Goal: Navigation & Orientation: Find specific page/section

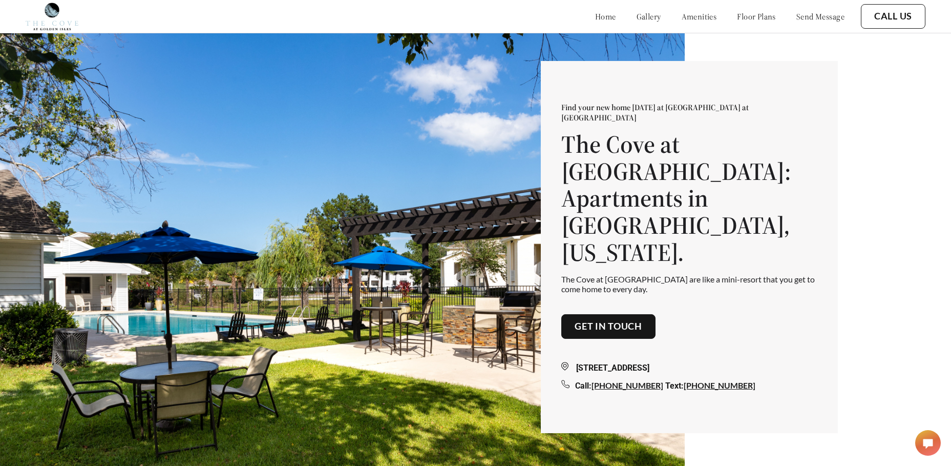
click at [637, 17] on link "gallery" at bounding box center [649, 16] width 25 height 10
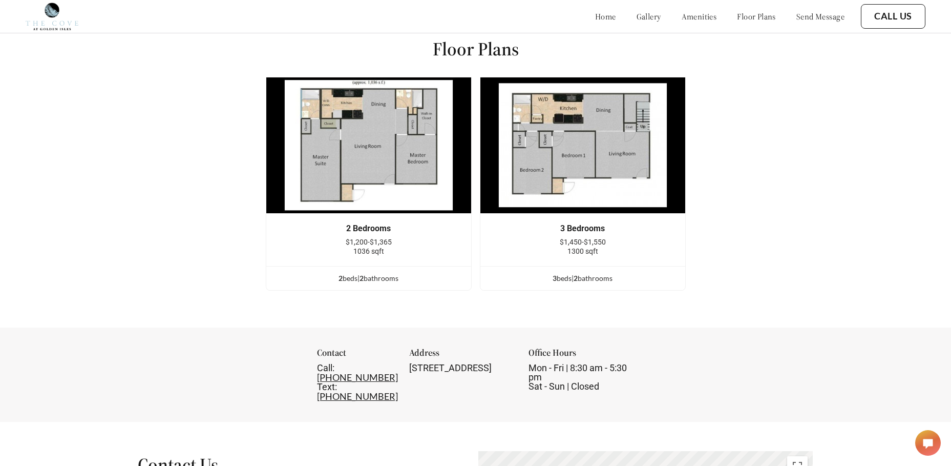
scroll to position [1293, 0]
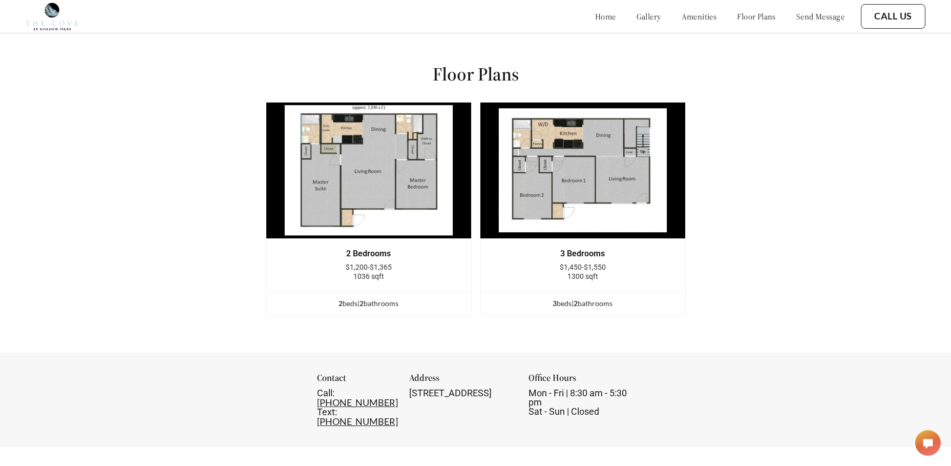
click at [682, 19] on link "amenities" at bounding box center [699, 16] width 35 height 10
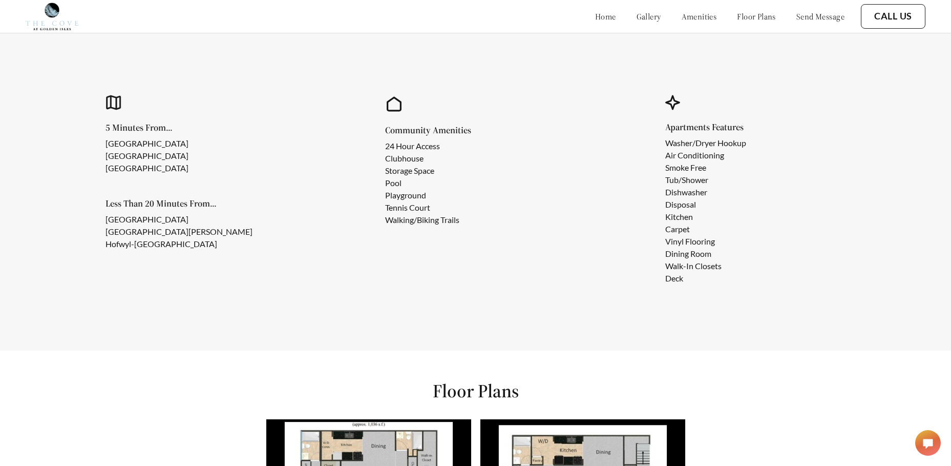
scroll to position [929, 0]
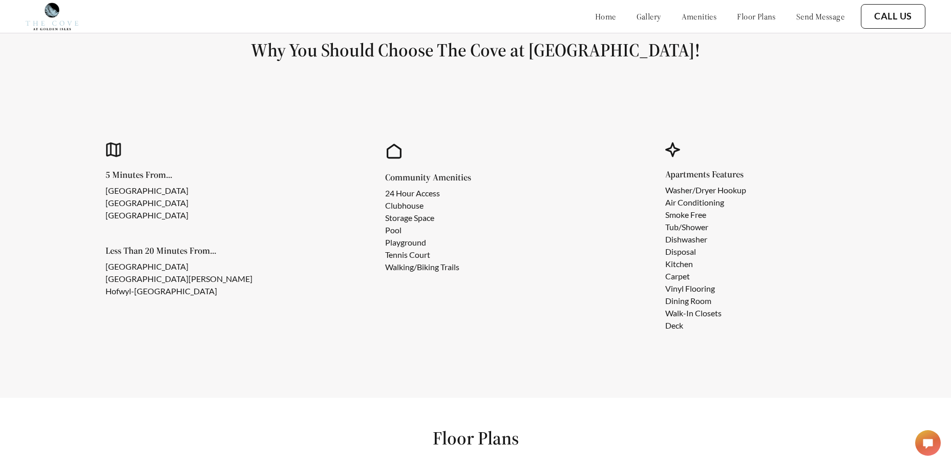
click at [747, 17] on link "floor plans" at bounding box center [756, 16] width 39 height 10
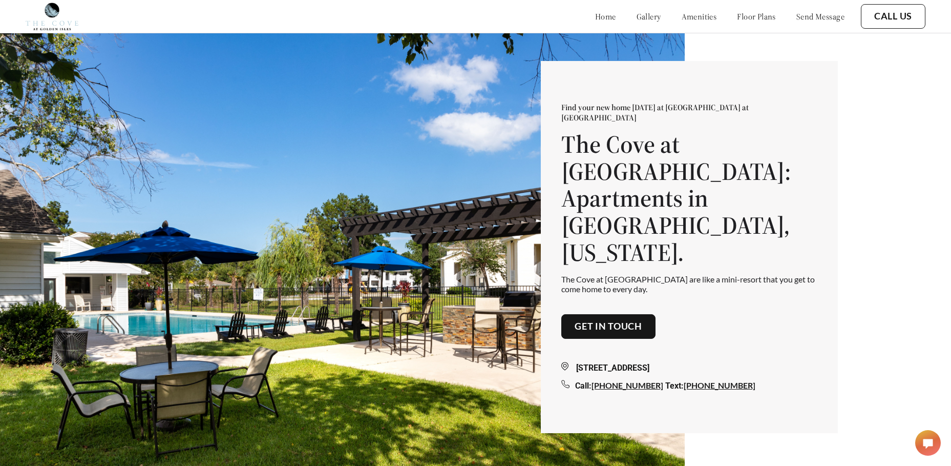
drag, startPoint x: 618, startPoint y: 22, endPoint x: 644, endPoint y: 102, distance: 84.9
click at [637, 22] on link "gallery" at bounding box center [649, 16] width 25 height 10
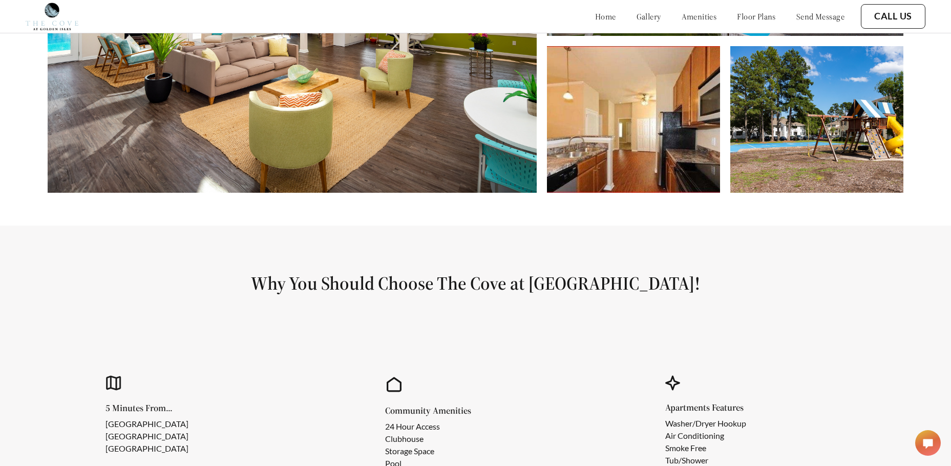
scroll to position [781, 0]
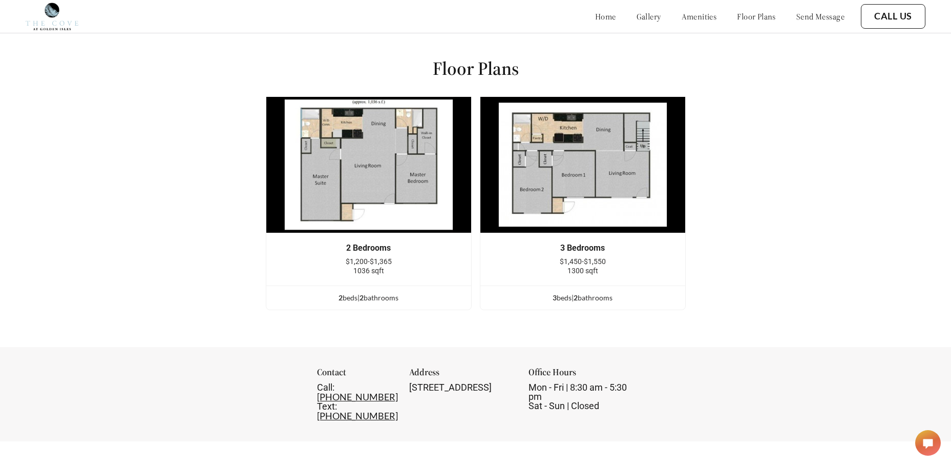
scroll to position [1335, 0]
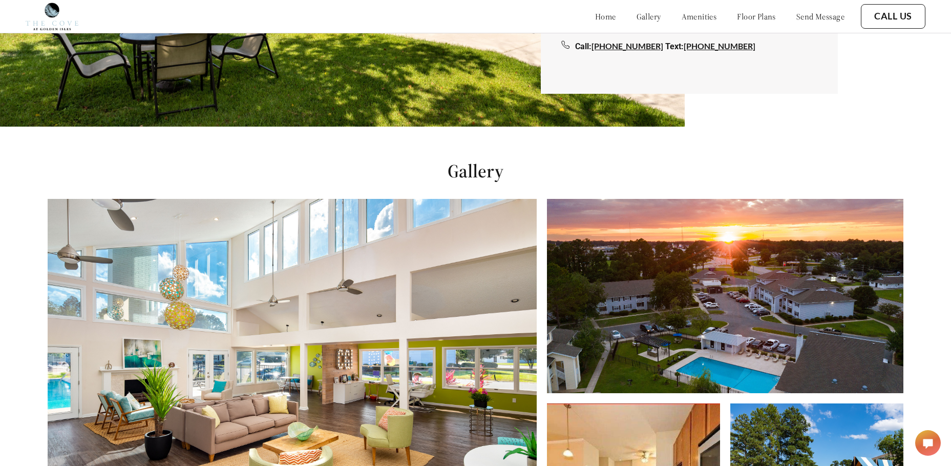
scroll to position [132, 0]
